Goal: Task Accomplishment & Management: Use online tool/utility

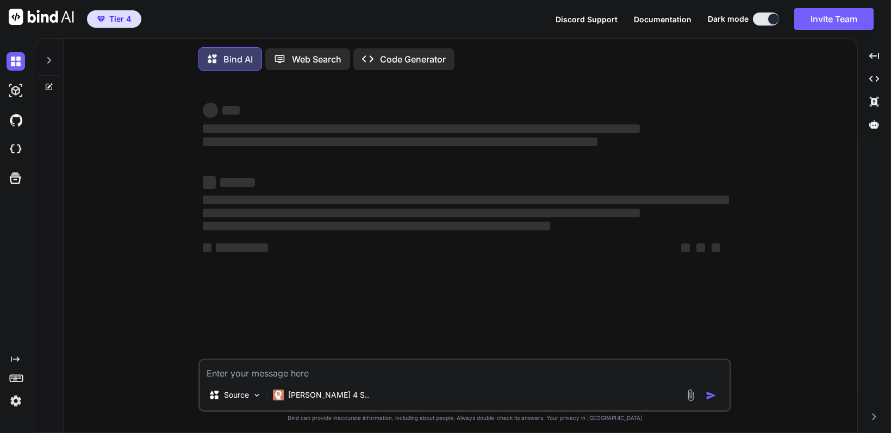
type textarea "x"
click at [253, 125] on div "‌" at bounding box center [466, 128] width 526 height 13
click at [307, 64] on p "Web Search" at bounding box center [316, 59] width 49 height 13
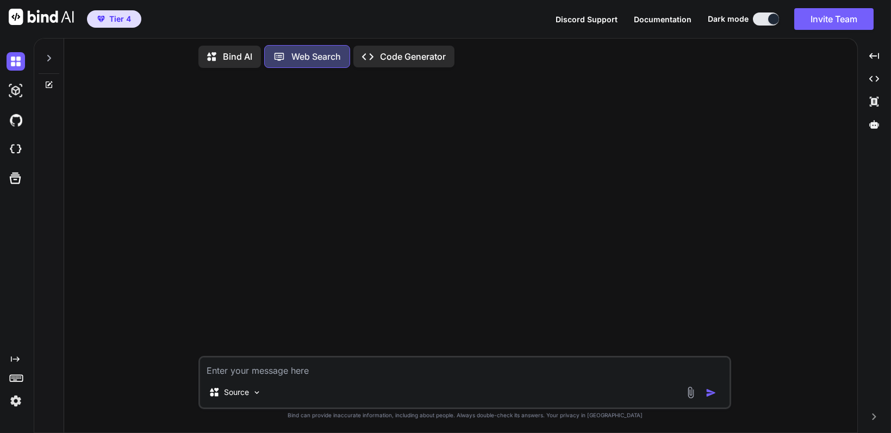
click at [418, 55] on p "Code Generator" at bounding box center [413, 56] width 66 height 13
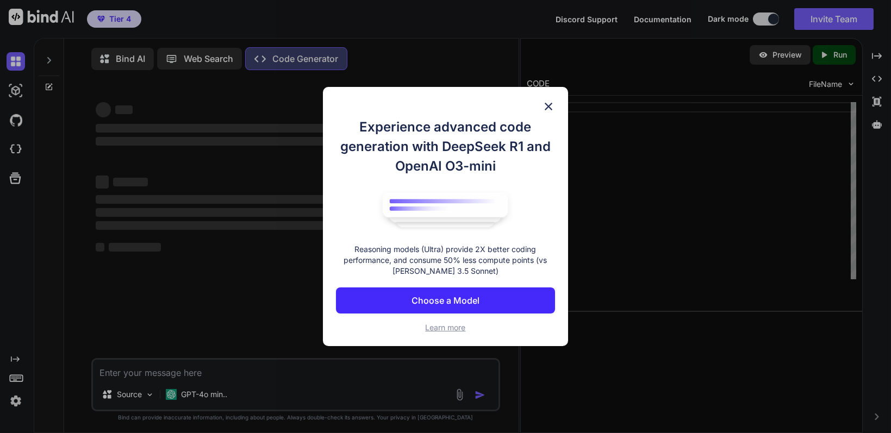
type textarea "x"
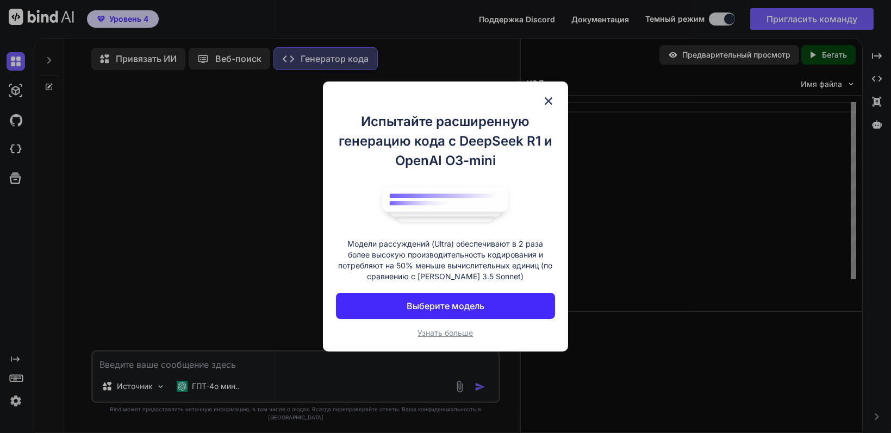
click at [548, 103] on img at bounding box center [548, 101] width 13 height 13
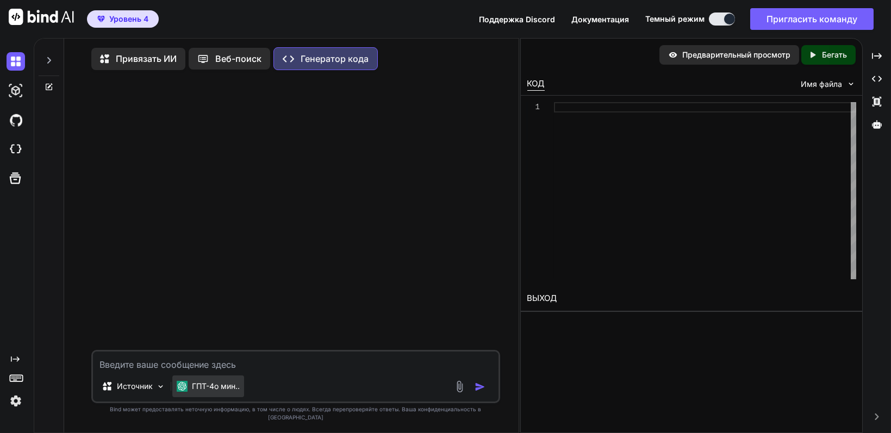
click at [228, 391] on font "ГПТ-4о мин.." at bounding box center [216, 386] width 48 height 9
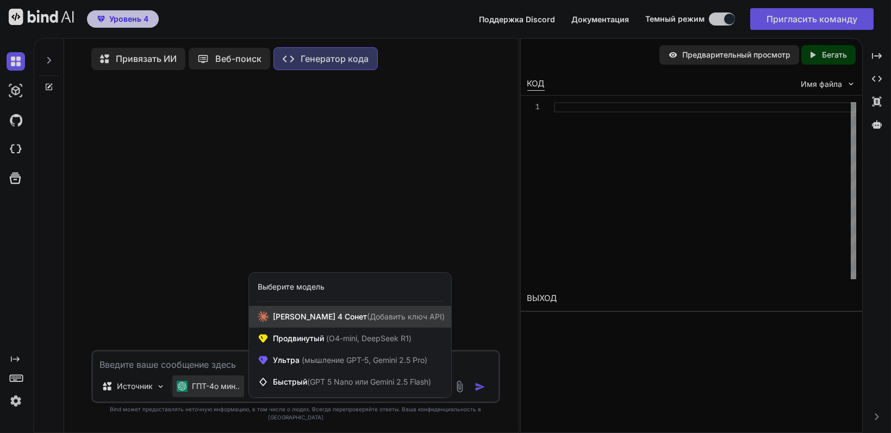
click at [303, 322] on span "Клод 4 Сонет (Добавить ключ API)" at bounding box center [359, 317] width 172 height 11
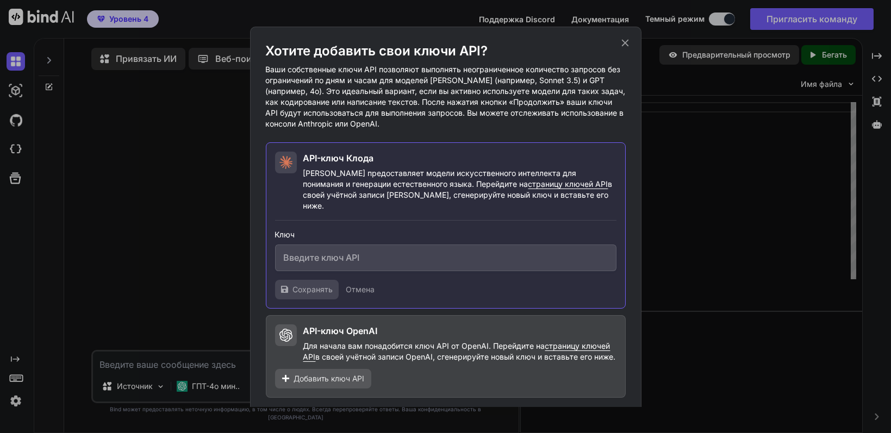
click at [622, 46] on icon at bounding box center [625, 43] width 12 height 12
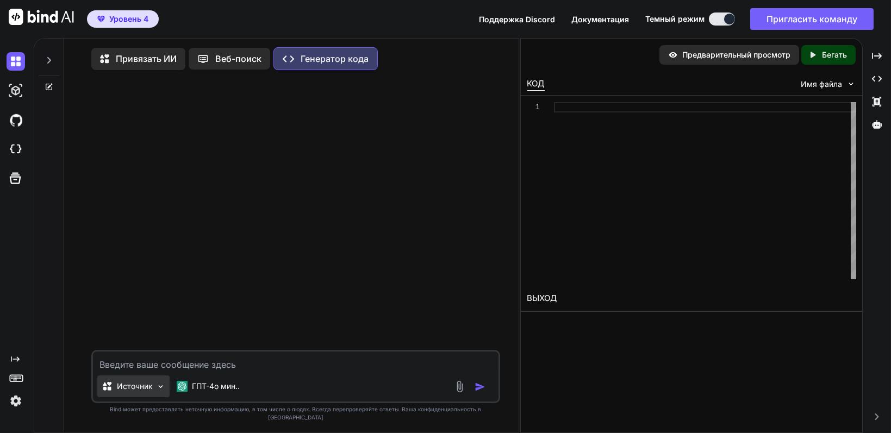
click at [158, 391] on img at bounding box center [160, 386] width 9 height 9
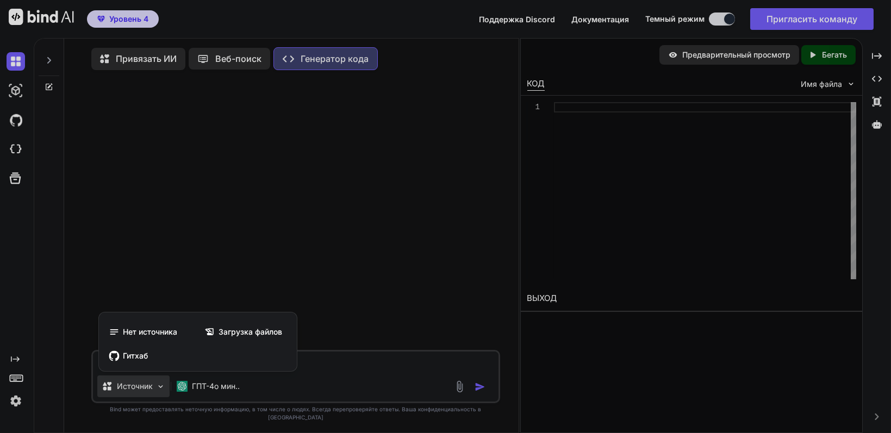
click at [223, 393] on div at bounding box center [445, 216] width 891 height 433
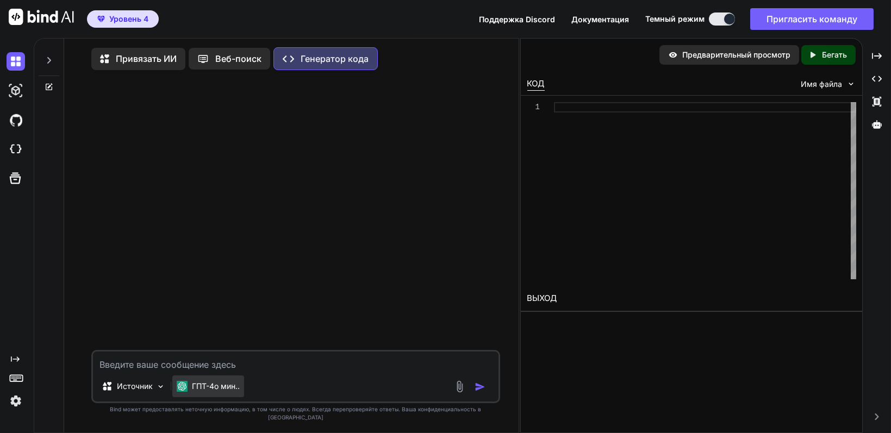
click at [223, 391] on font "ГПТ-4о мин.." at bounding box center [216, 386] width 48 height 9
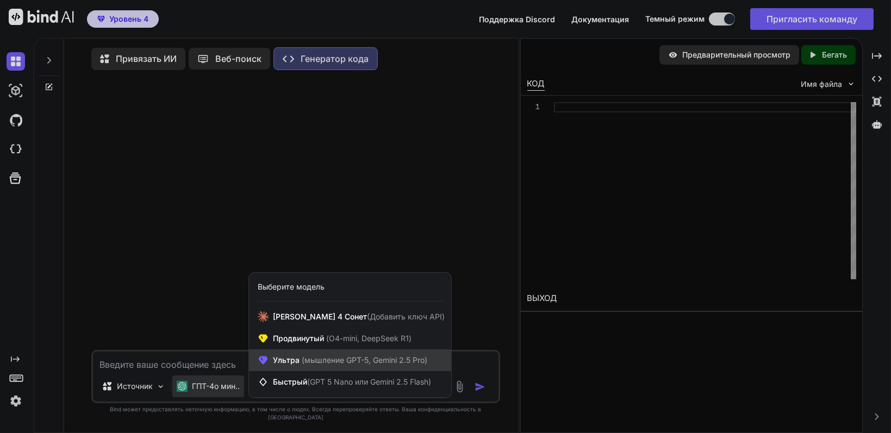
click at [312, 365] on font "(мышление GPT-5, Gemini 2.5 Pro)" at bounding box center [365, 360] width 126 height 9
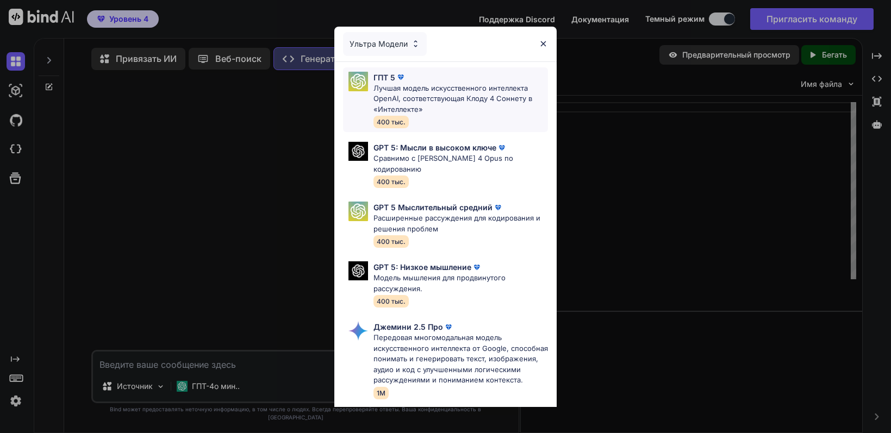
click at [388, 89] on font "Лучшая модель искусственного интеллекта OpenAI, соответствующая Клоду 4 Соннету…" at bounding box center [453, 99] width 159 height 30
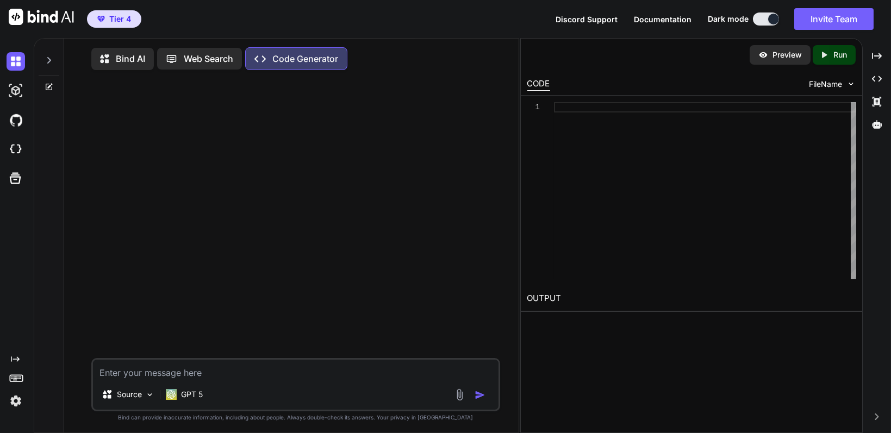
click at [181, 59] on icon at bounding box center [175, 58] width 18 height 11
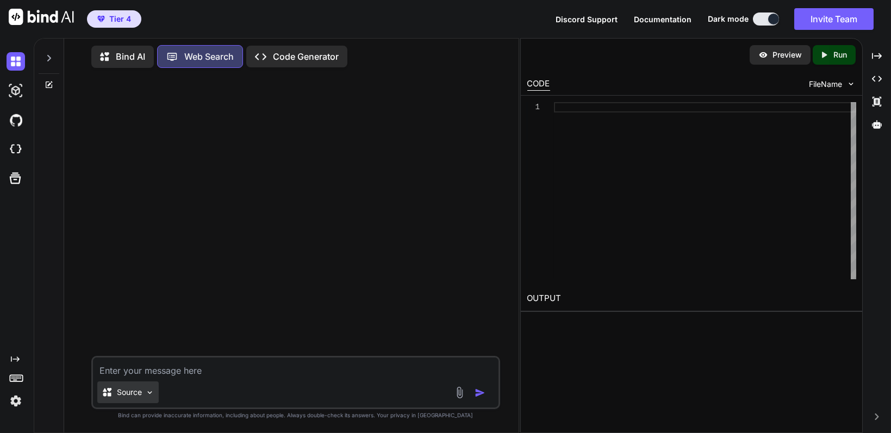
click at [157, 389] on div "Source" at bounding box center [127, 393] width 61 height 22
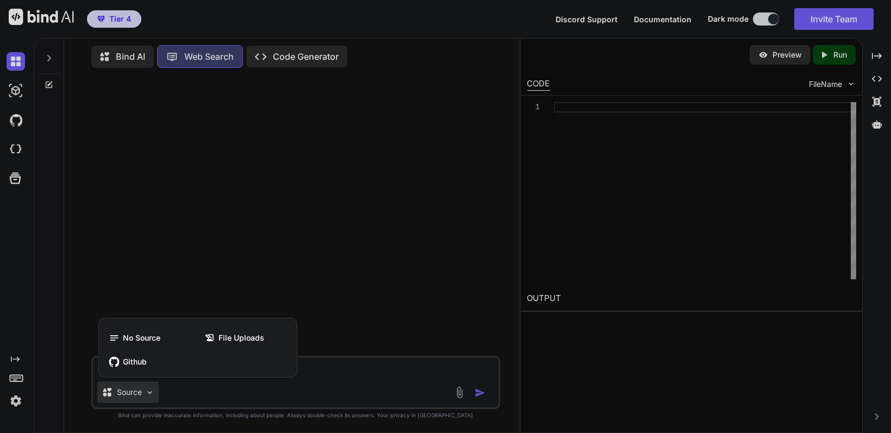
click at [351, 228] on div at bounding box center [445, 216] width 891 height 433
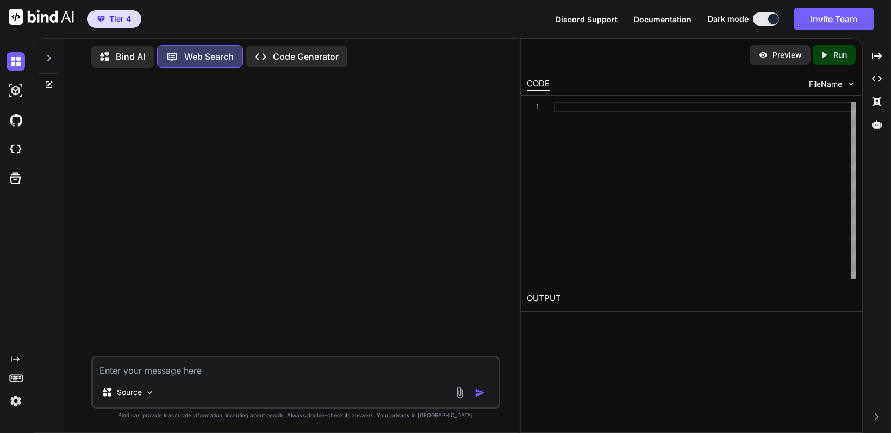
click at [114, 54] on icon at bounding box center [108, 57] width 16 height 14
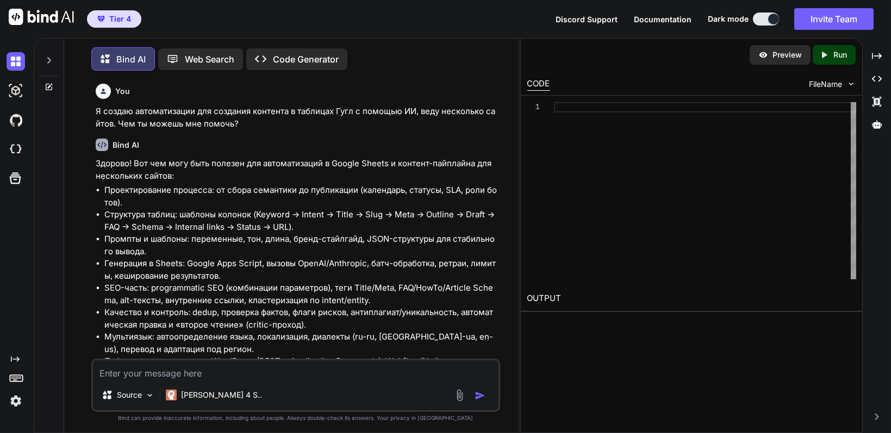
type textarea "x"
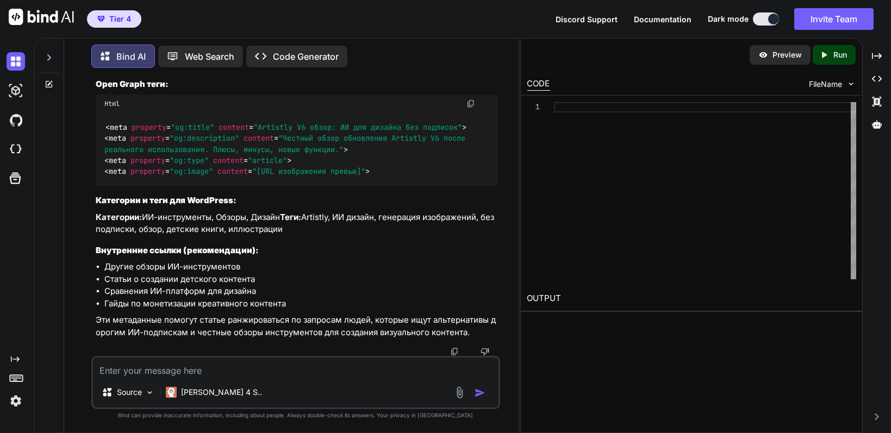
scroll to position [3742, 0]
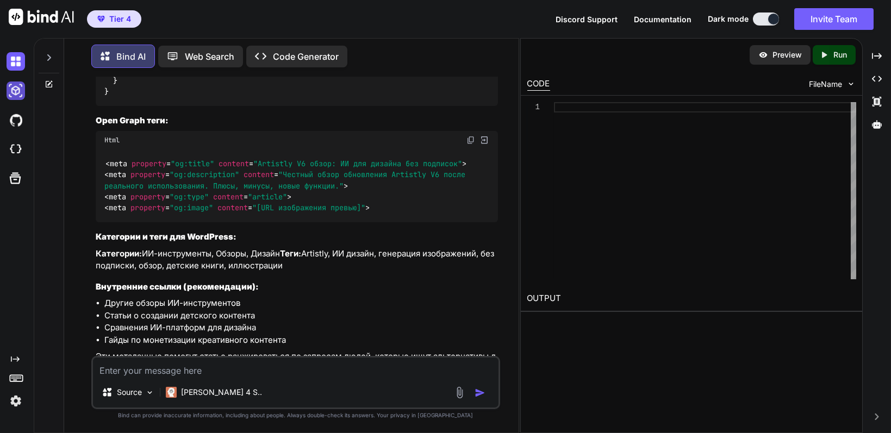
click at [21, 92] on img at bounding box center [16, 91] width 18 height 18
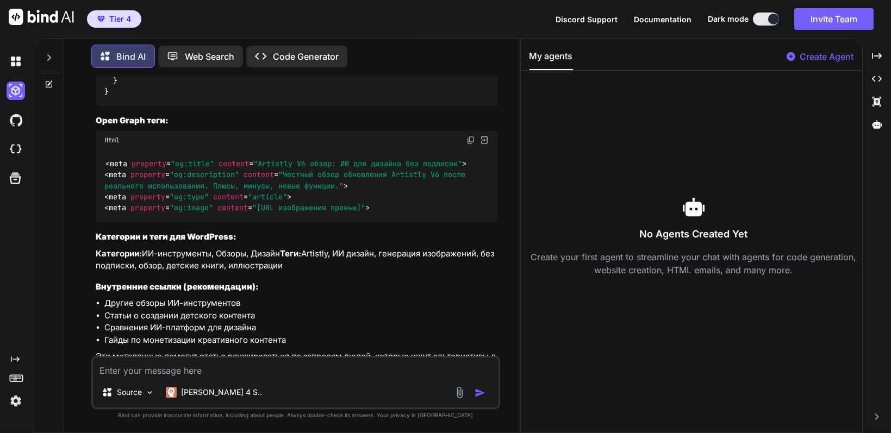
scroll to position [3767, 0]
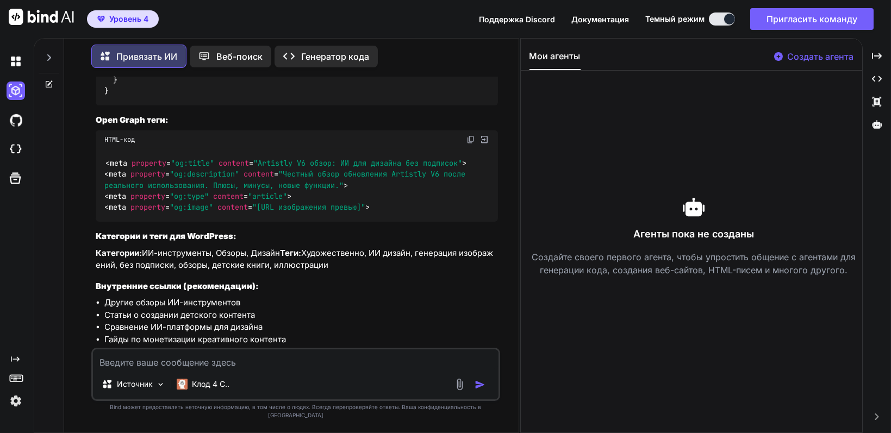
click at [720, 269] on font "Создайте своего первого агента, чтобы упростить общение с агентами для генераци…" at bounding box center [694, 264] width 324 height 24
click at [15, 122] on img at bounding box center [16, 120] width 18 height 18
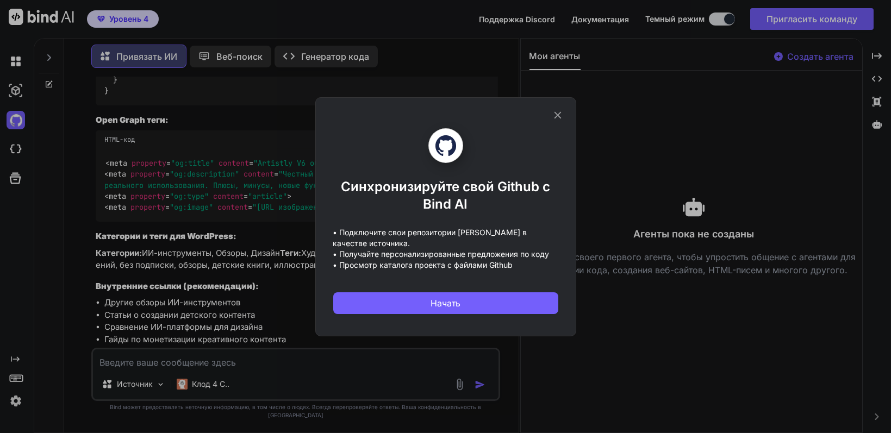
click at [556, 115] on icon at bounding box center [558, 115] width 12 height 12
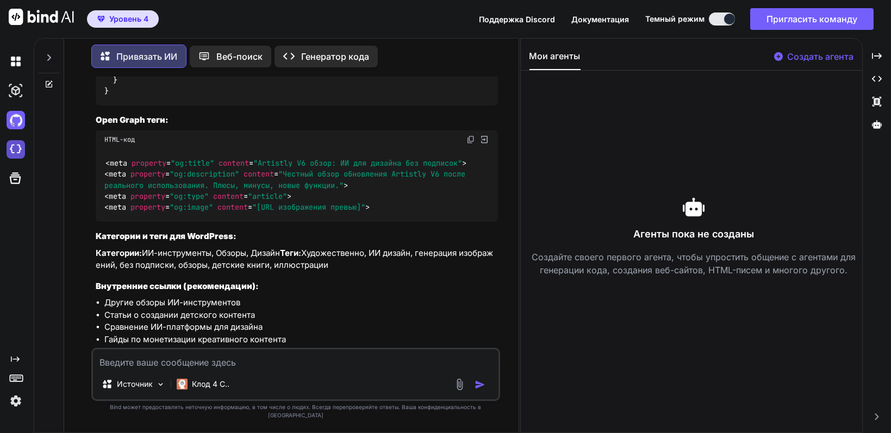
click at [16, 148] on img at bounding box center [16, 149] width 18 height 18
click at [15, 183] on icon at bounding box center [15, 178] width 11 height 11
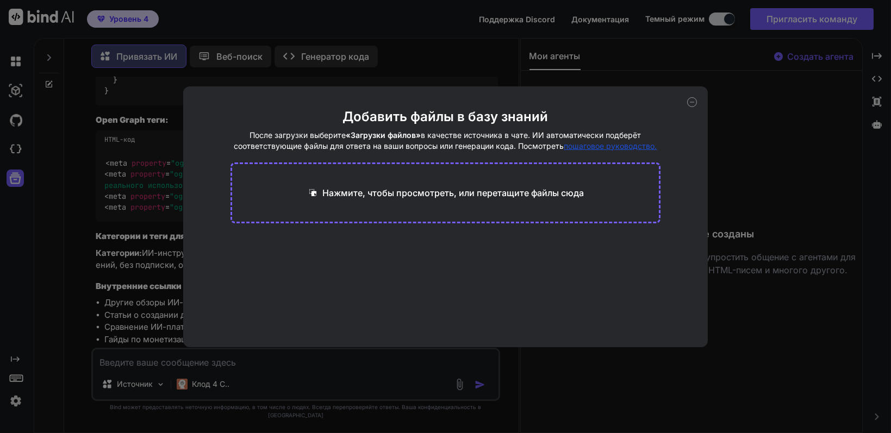
click at [692, 100] on icon at bounding box center [692, 102] width 10 height 10
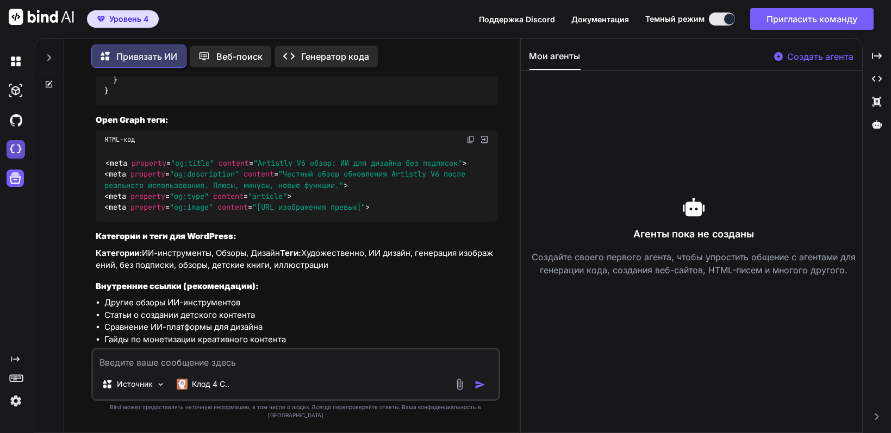
click at [13, 148] on img at bounding box center [16, 149] width 18 height 18
click at [835, 55] on font "Создать агента" at bounding box center [820, 56] width 66 height 11
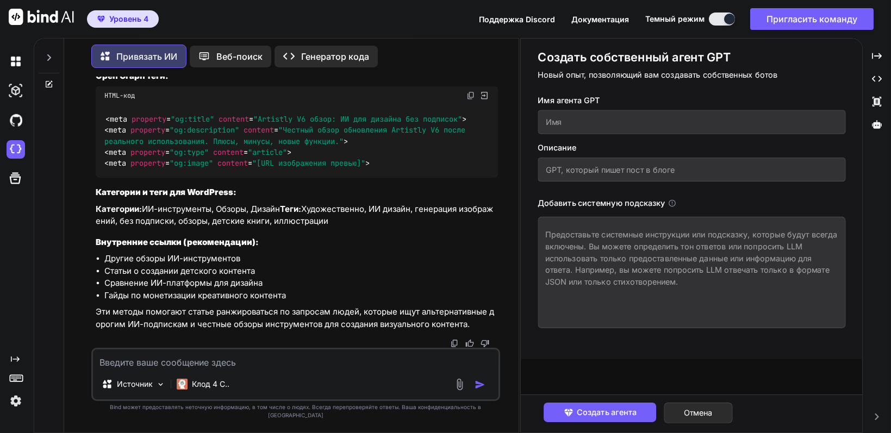
scroll to position [3876, 0]
click at [610, 20] on font "Документация" at bounding box center [600, 19] width 58 height 9
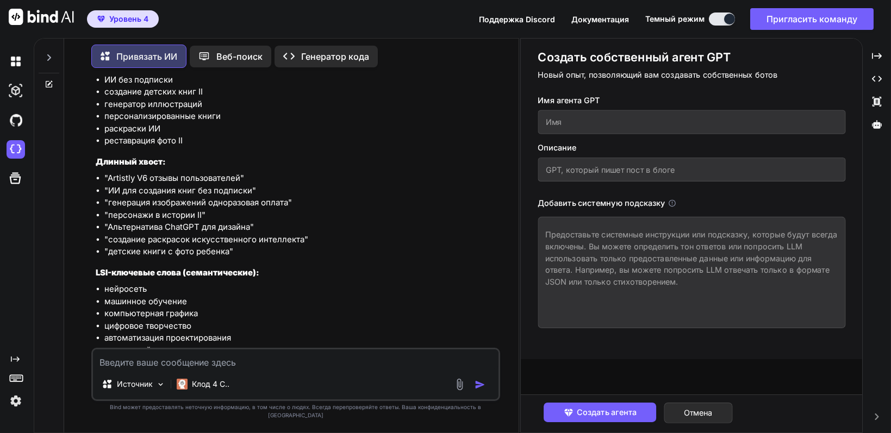
scroll to position [3060, 0]
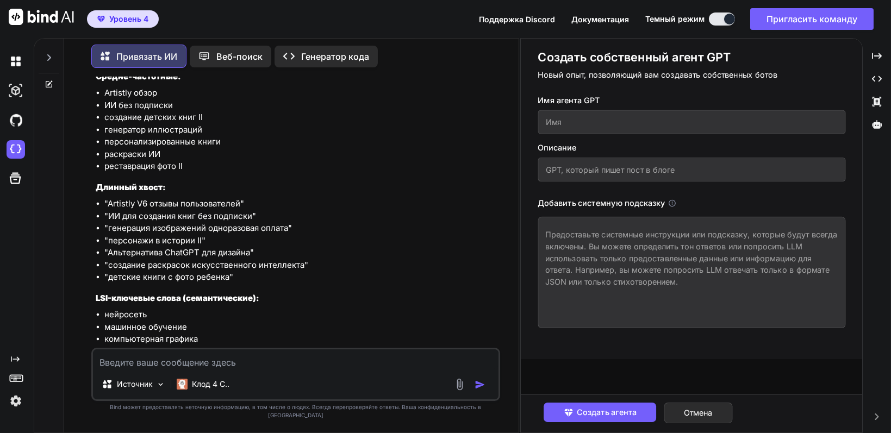
click at [18, 405] on img at bounding box center [16, 401] width 18 height 18
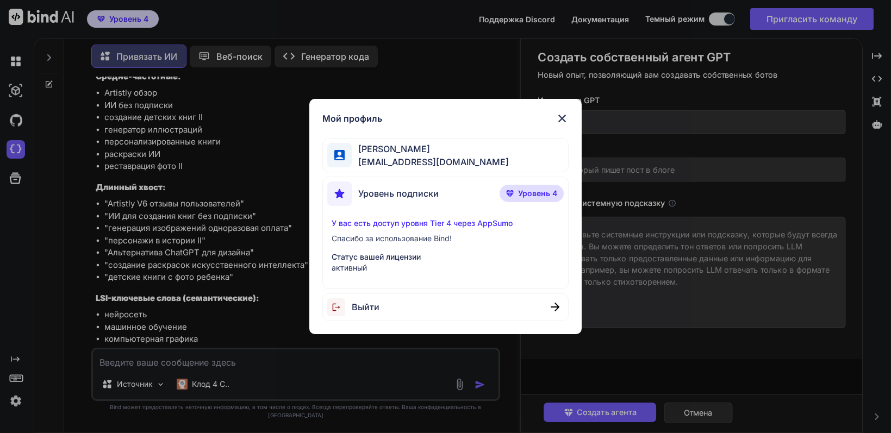
click at [539, 195] on font "Уровень 4" at bounding box center [537, 193] width 39 height 9
click at [434, 220] on font "У вас есть доступ уровня Tier 4 через AppSumo" at bounding box center [422, 223] width 181 height 9
click at [564, 120] on img at bounding box center [562, 118] width 13 height 13
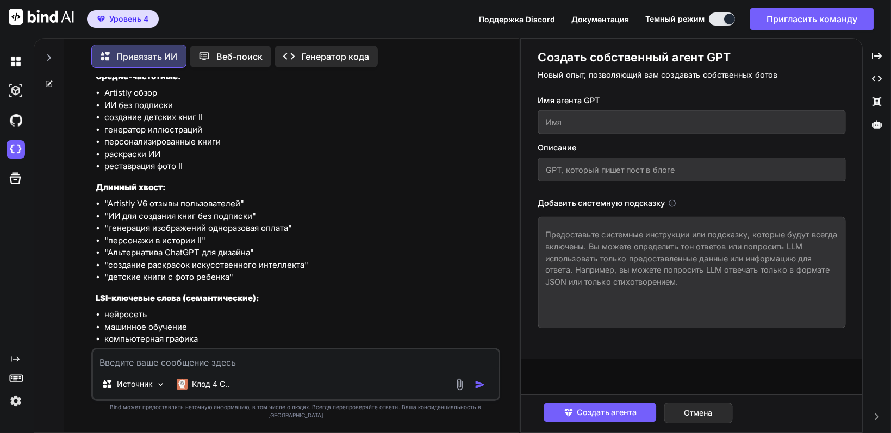
click at [39, 15] on img at bounding box center [41, 17] width 65 height 16
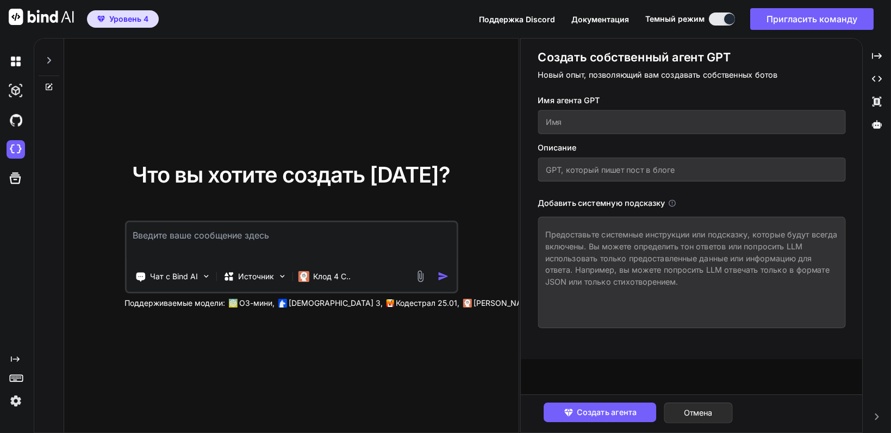
click at [48, 84] on icon at bounding box center [49, 87] width 9 height 9
click at [19, 93] on img at bounding box center [16, 91] width 18 height 18
click at [15, 58] on img at bounding box center [16, 61] width 18 height 18
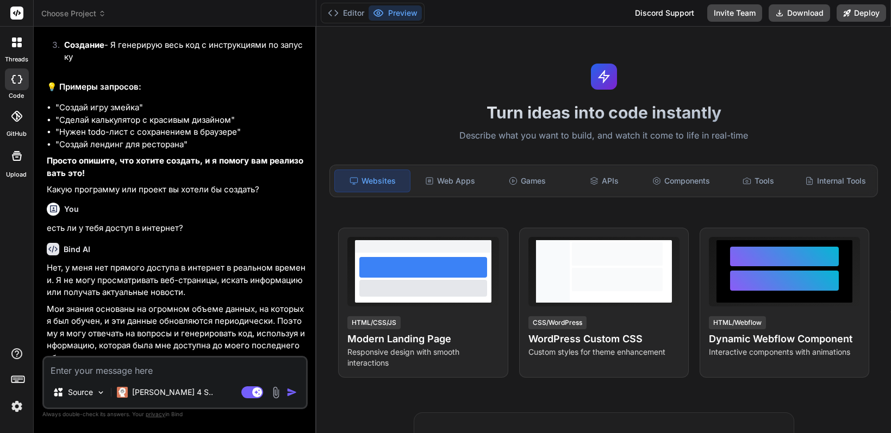
type textarea "x"
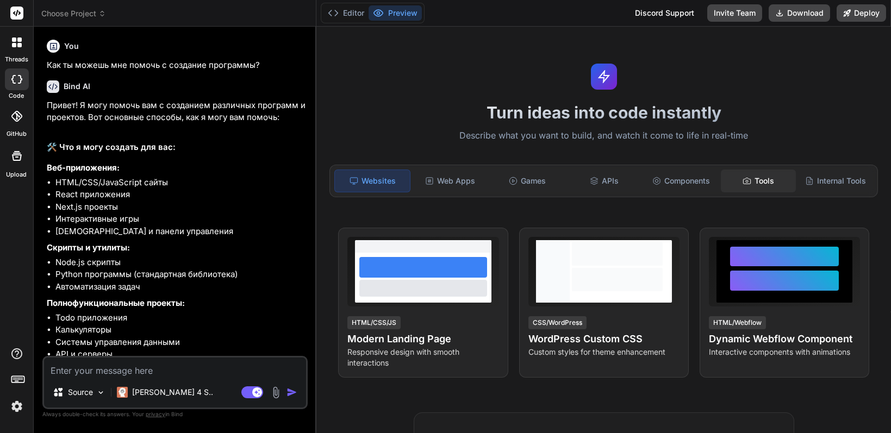
click at [745, 179] on icon at bounding box center [747, 181] width 9 height 9
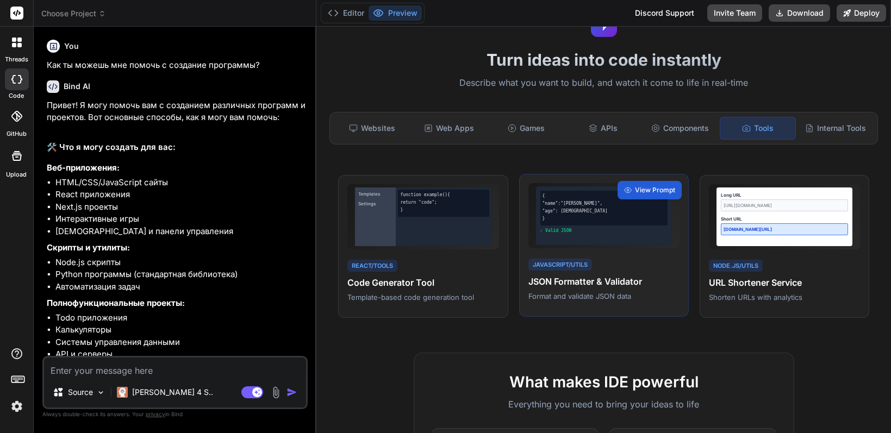
scroll to position [5, 0]
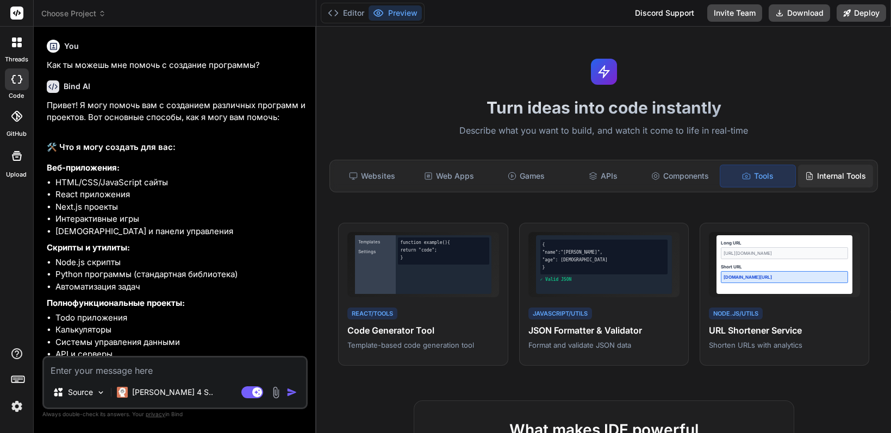
click at [843, 171] on div "Internal Tools" at bounding box center [835, 176] width 75 height 23
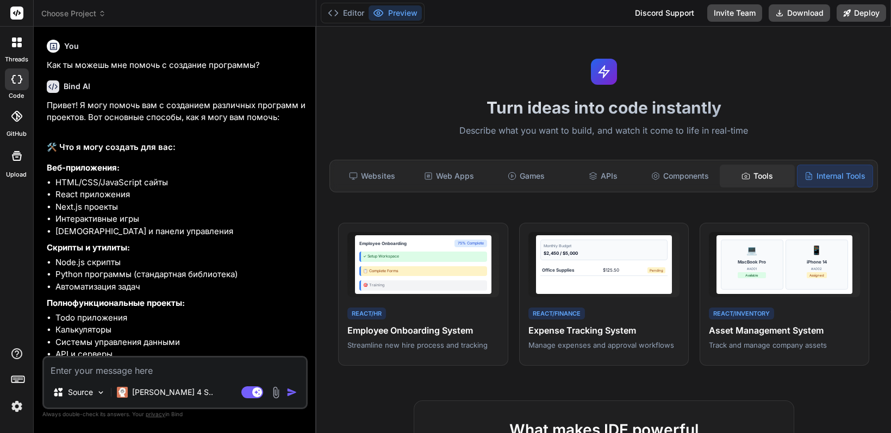
click at [761, 175] on div "Tools" at bounding box center [757, 176] width 75 height 23
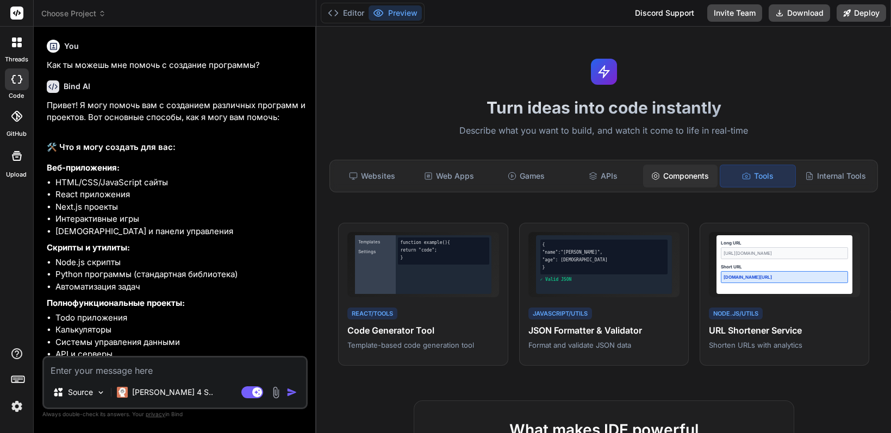
click at [675, 177] on div "Components" at bounding box center [680, 176] width 75 height 23
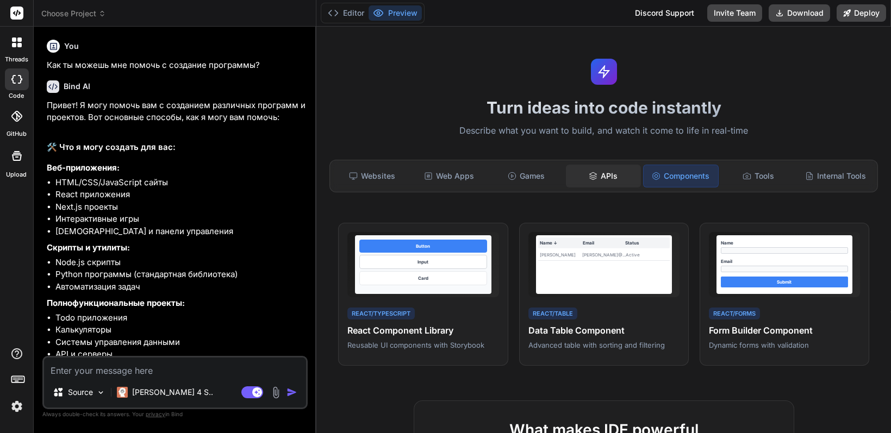
click at [599, 175] on div "APIs" at bounding box center [603, 176] width 75 height 23
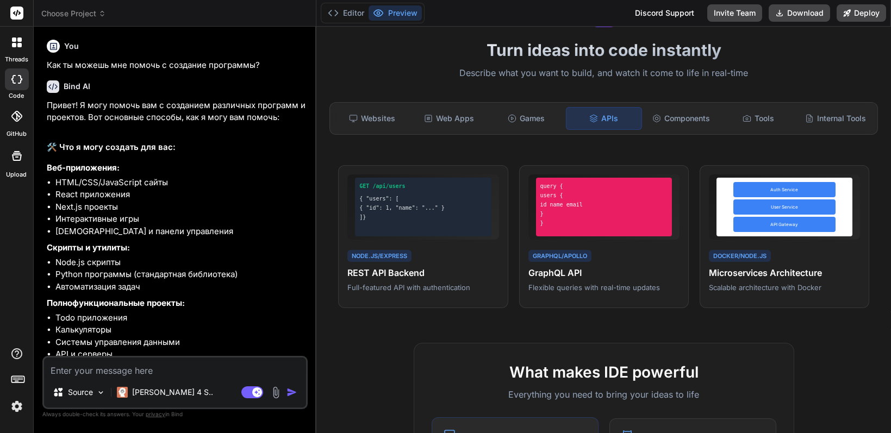
scroll to position [54, 0]
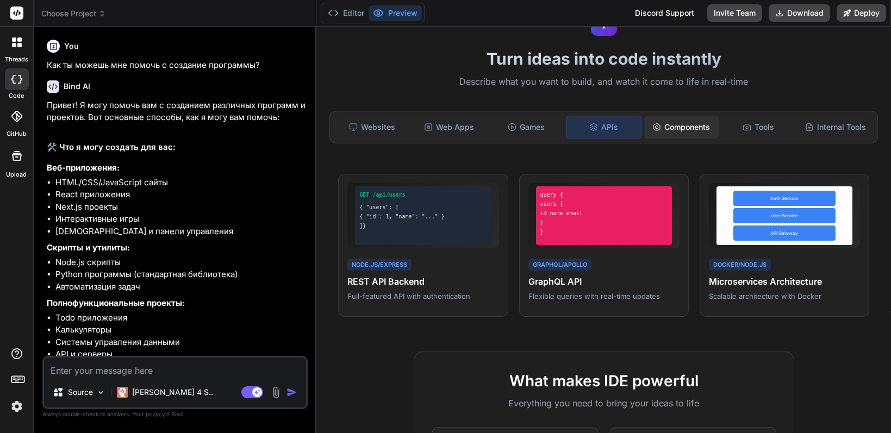
click at [679, 124] on div "Components" at bounding box center [681, 127] width 75 height 23
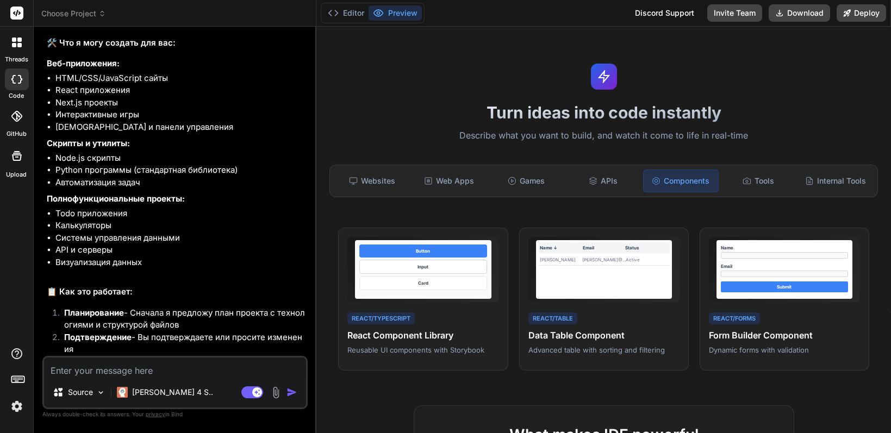
scroll to position [0, 0]
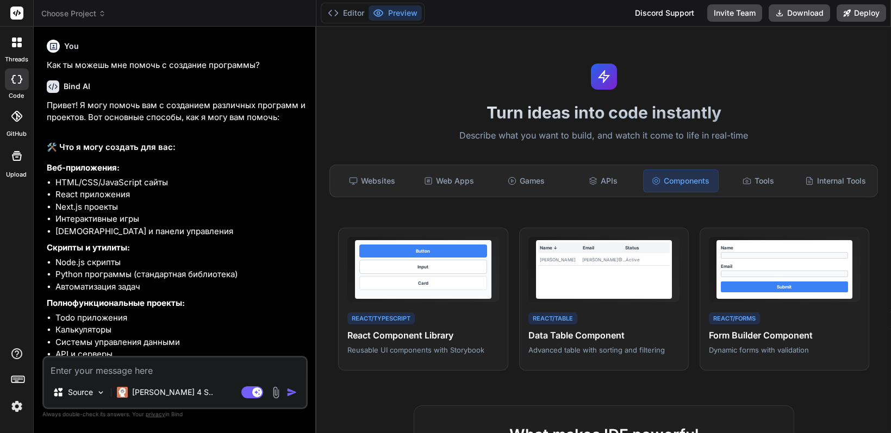
type textarea "x"
